Goal: Task Accomplishment & Management: Use online tool/utility

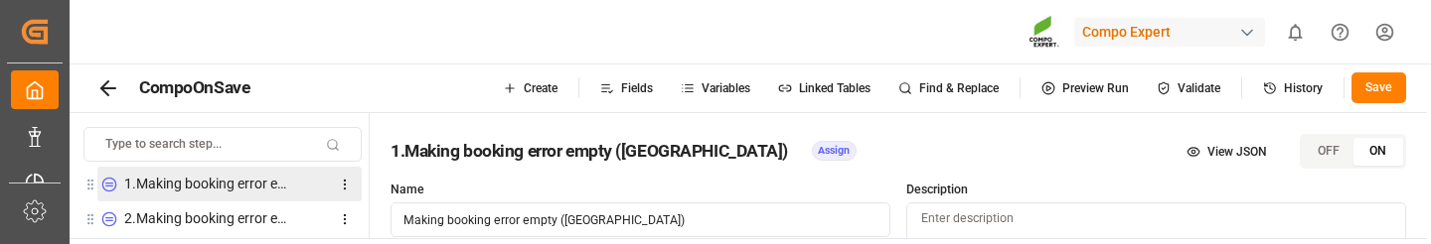
scroll to position [1749, 0]
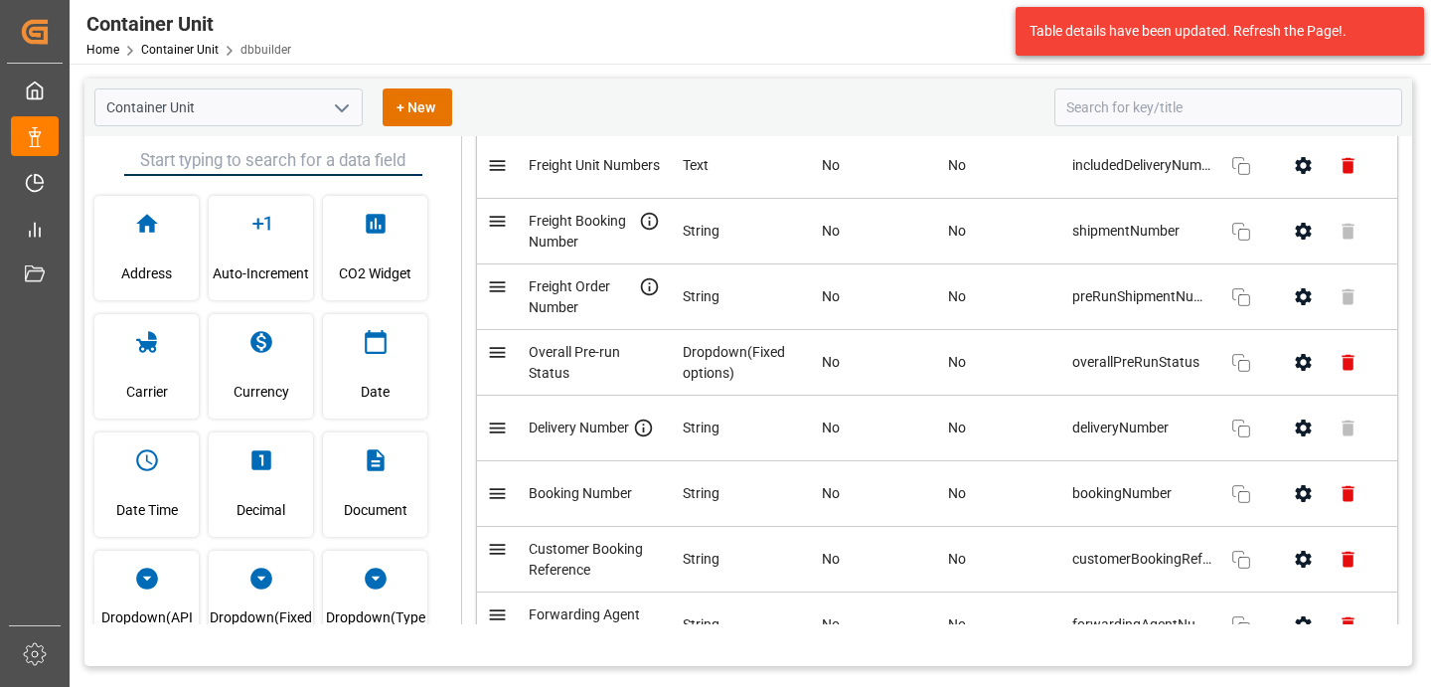
scroll to position [1195, 0]
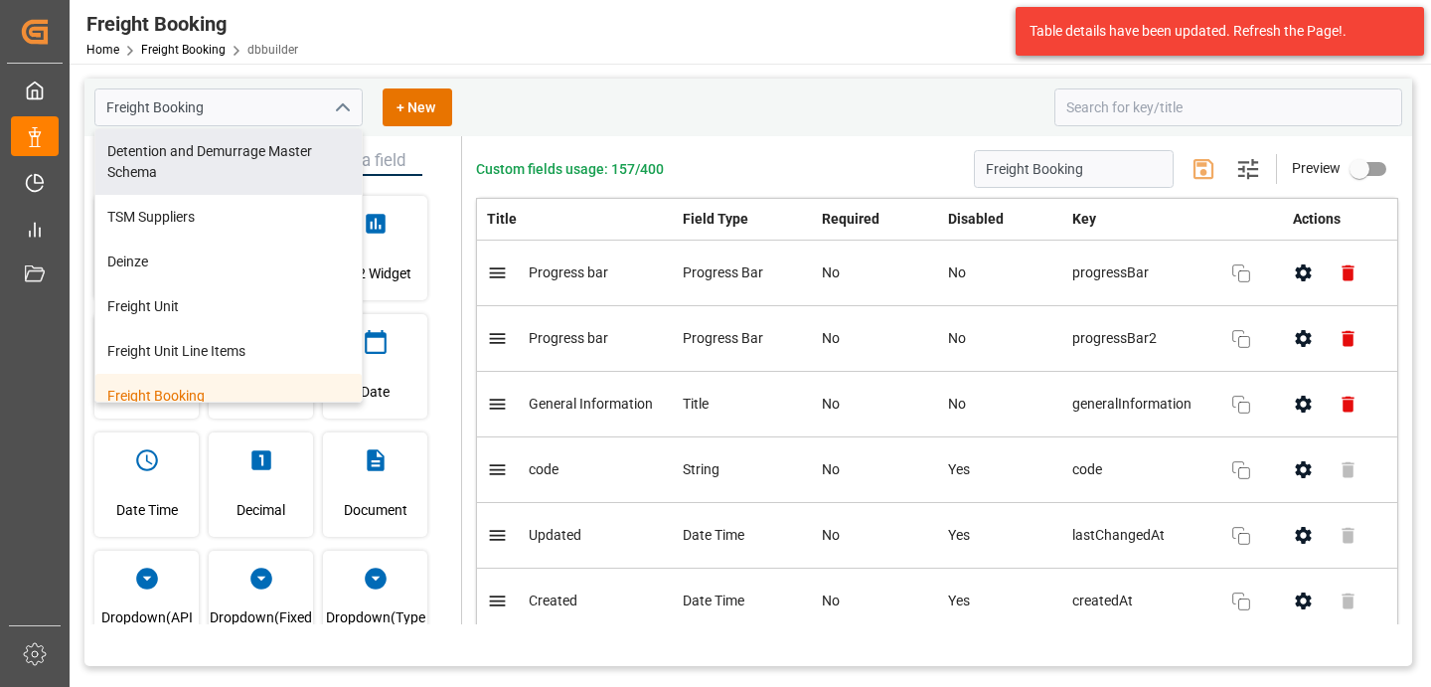
click at [521, 58] on div "Freight Booking Home Freight Booking dbbuilder Compo Expert 0 Notifications Onl…" at bounding box center [744, 32] width 1376 height 64
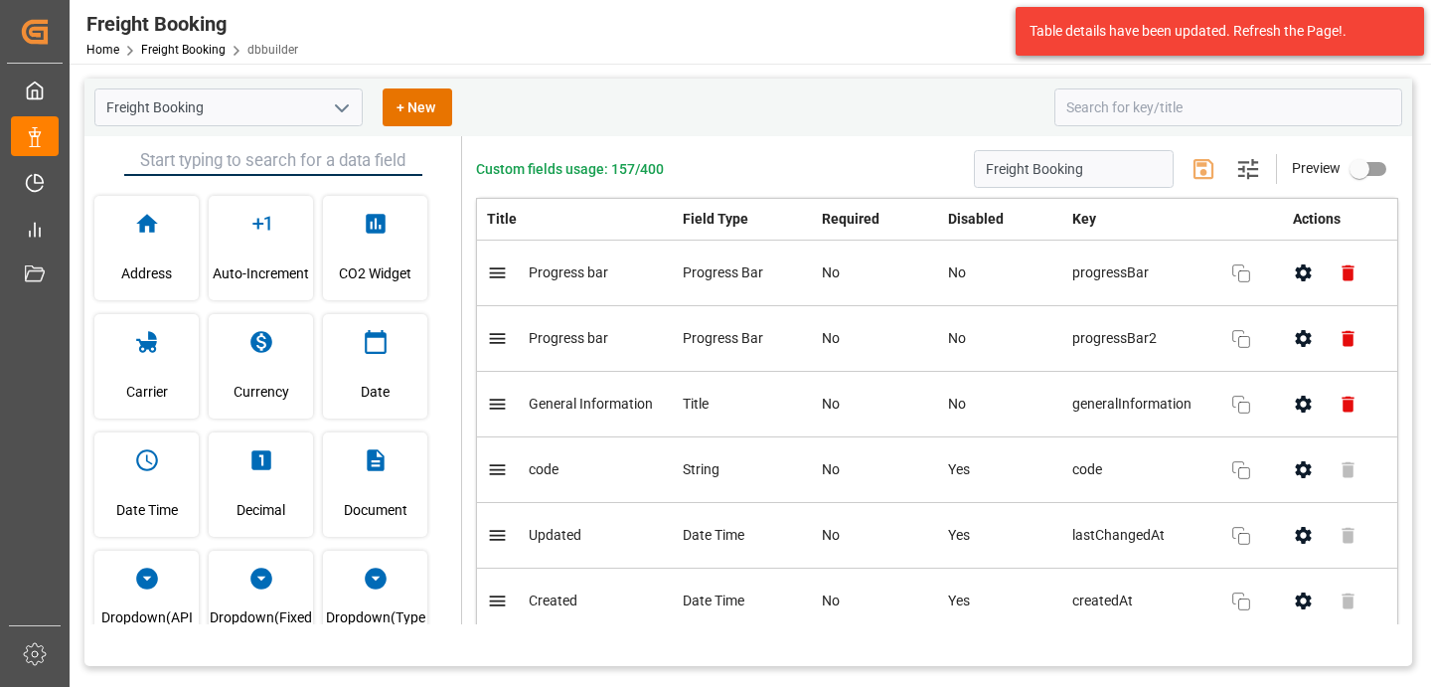
click at [698, 273] on div "Progress Bar" at bounding box center [742, 272] width 119 height 21
click at [695, 263] on div "Progress Bar" at bounding box center [742, 272] width 119 height 21
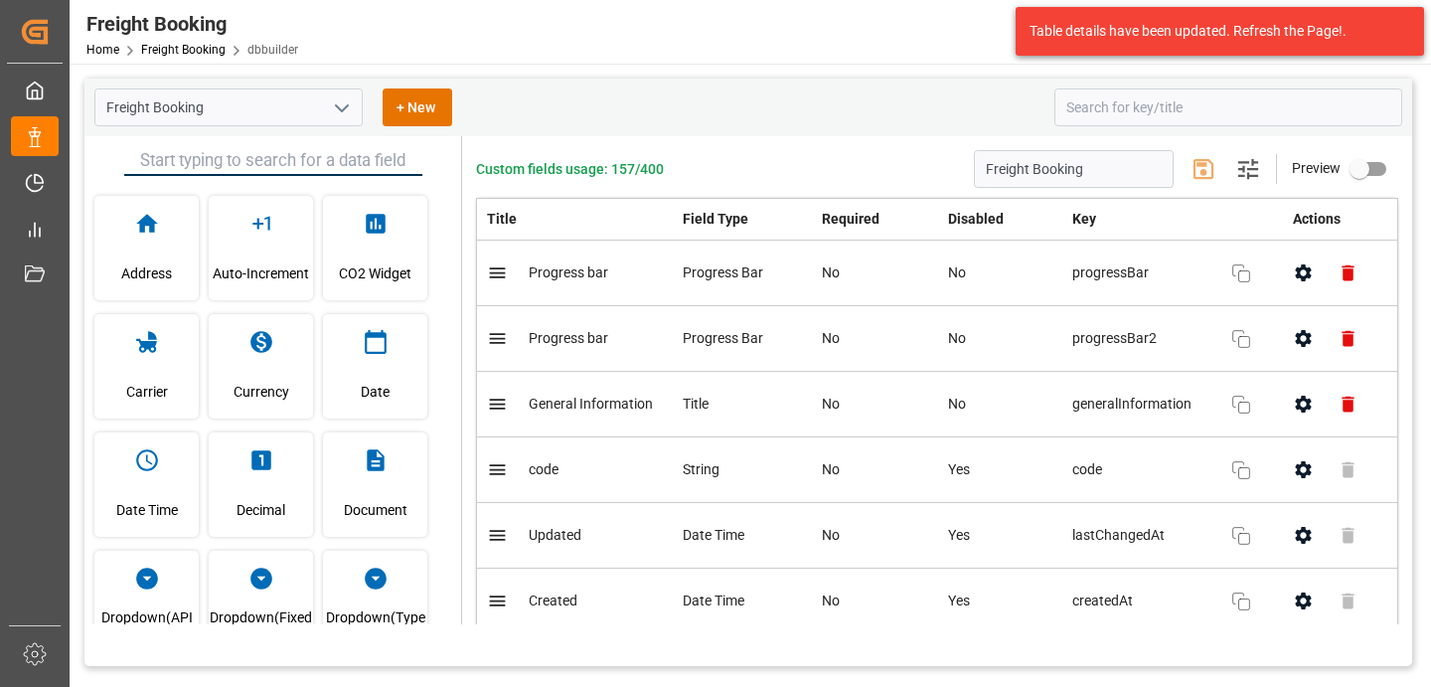
click at [600, 456] on td "code" at bounding box center [575, 470] width 197 height 66
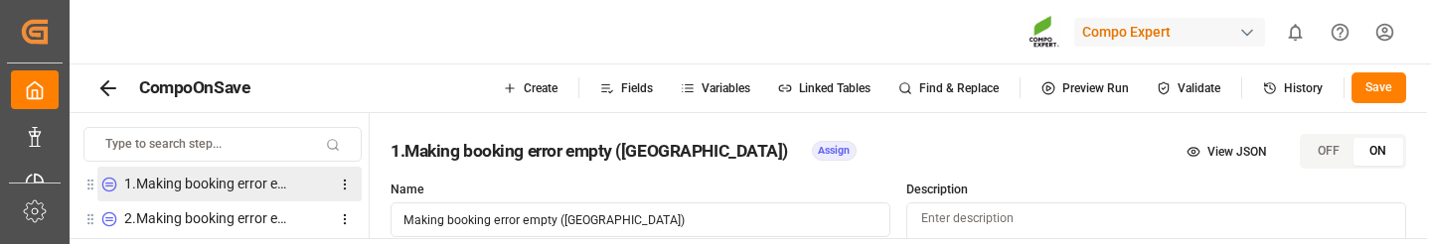
scroll to position [1749, 0]
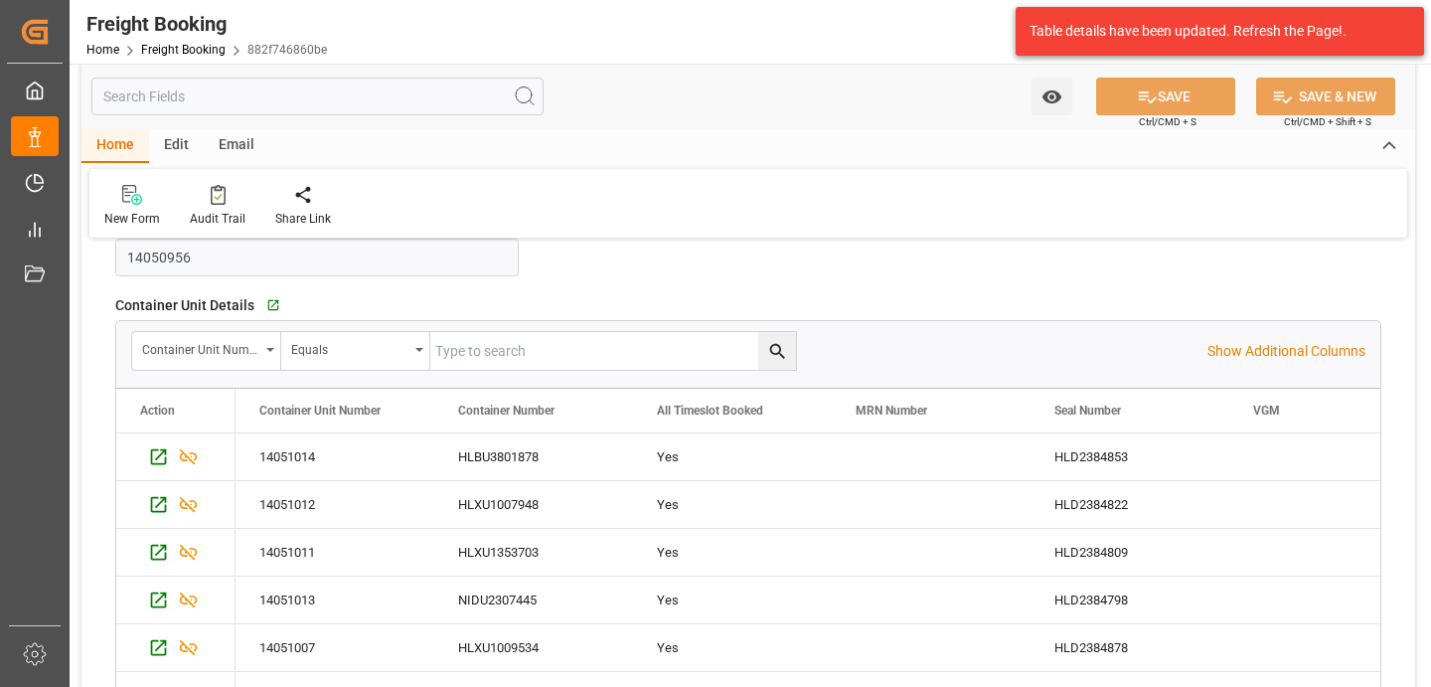
scroll to position [742, 0]
